Goal: Task Accomplishment & Management: Manage account settings

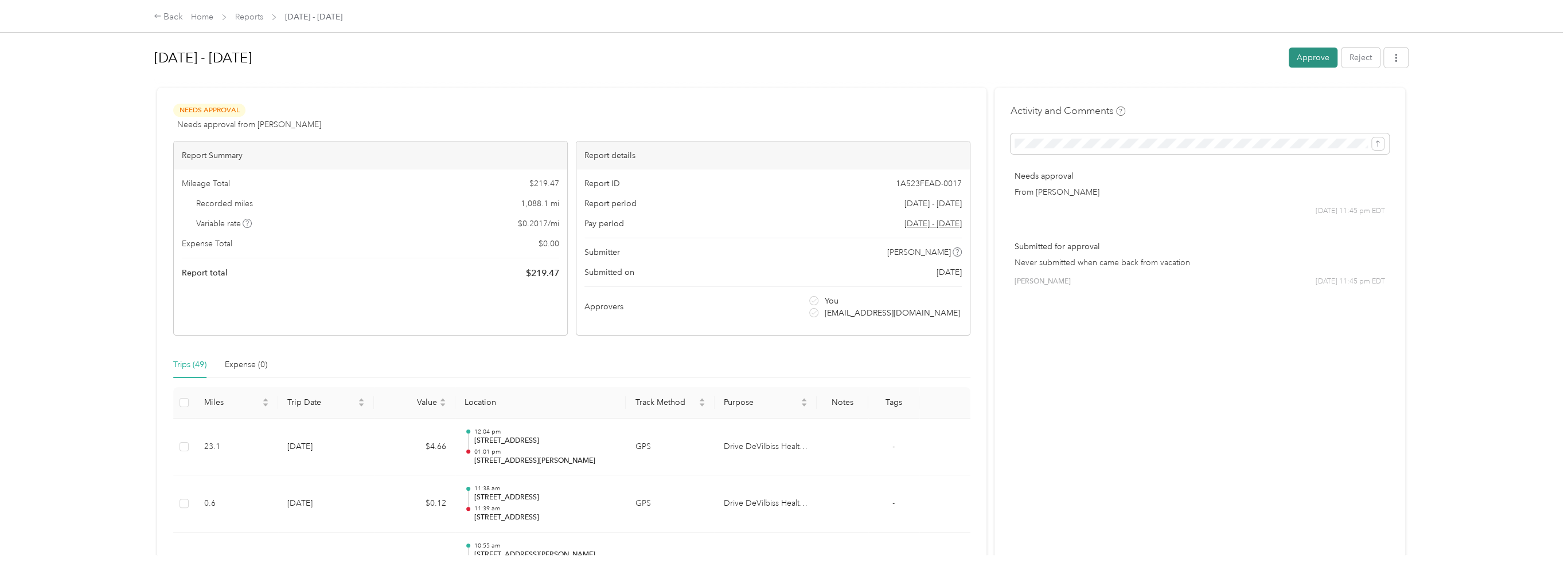
click at [1311, 60] on button "Approve" at bounding box center [1313, 58] width 49 height 20
click at [1310, 55] on button "Approve" at bounding box center [1313, 58] width 49 height 20
